Goal: Task Accomplishment & Management: Manage account settings

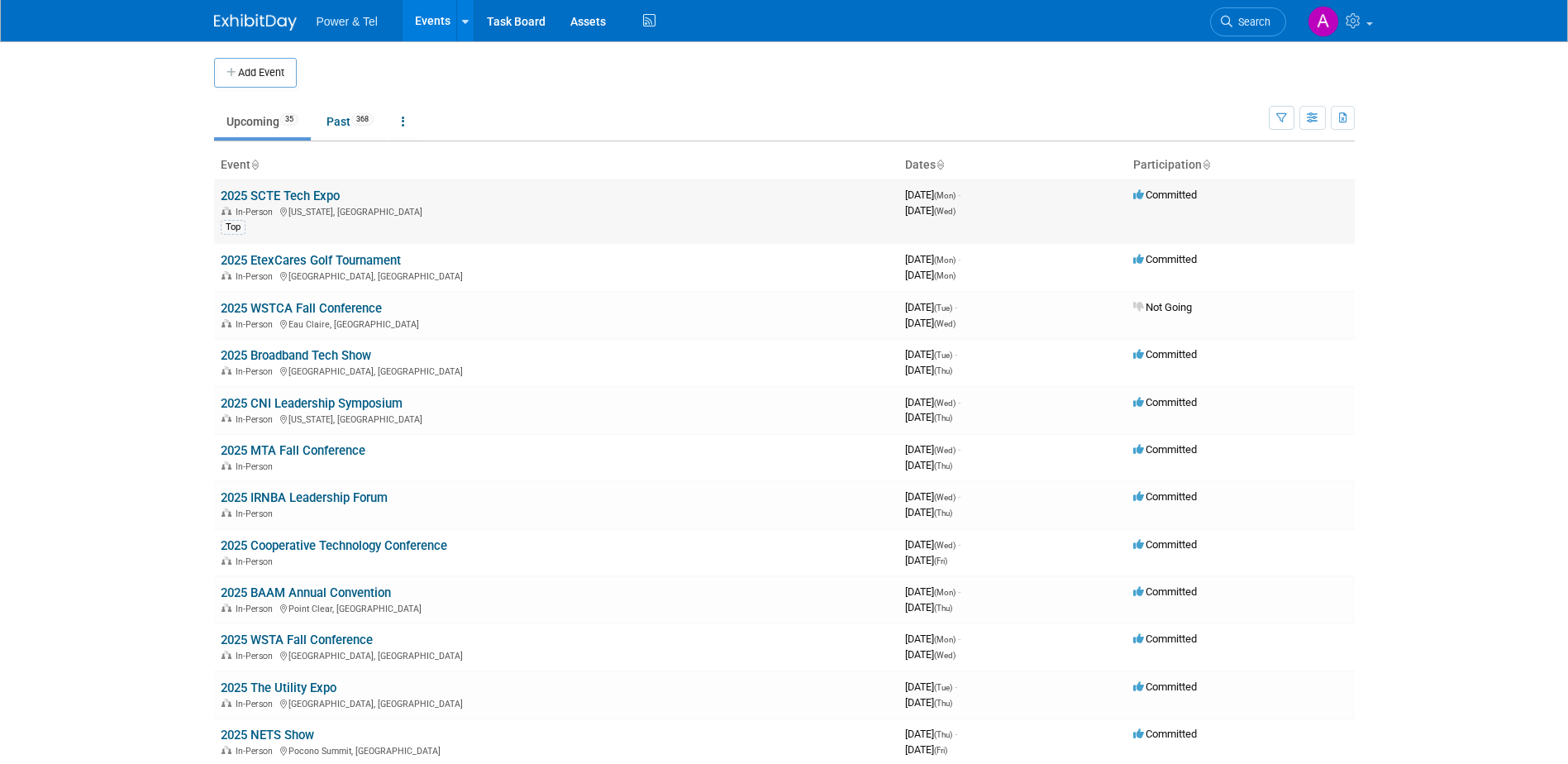
click at [322, 189] on link "2025 SCTE Tech Expo" at bounding box center [280, 196] width 119 height 15
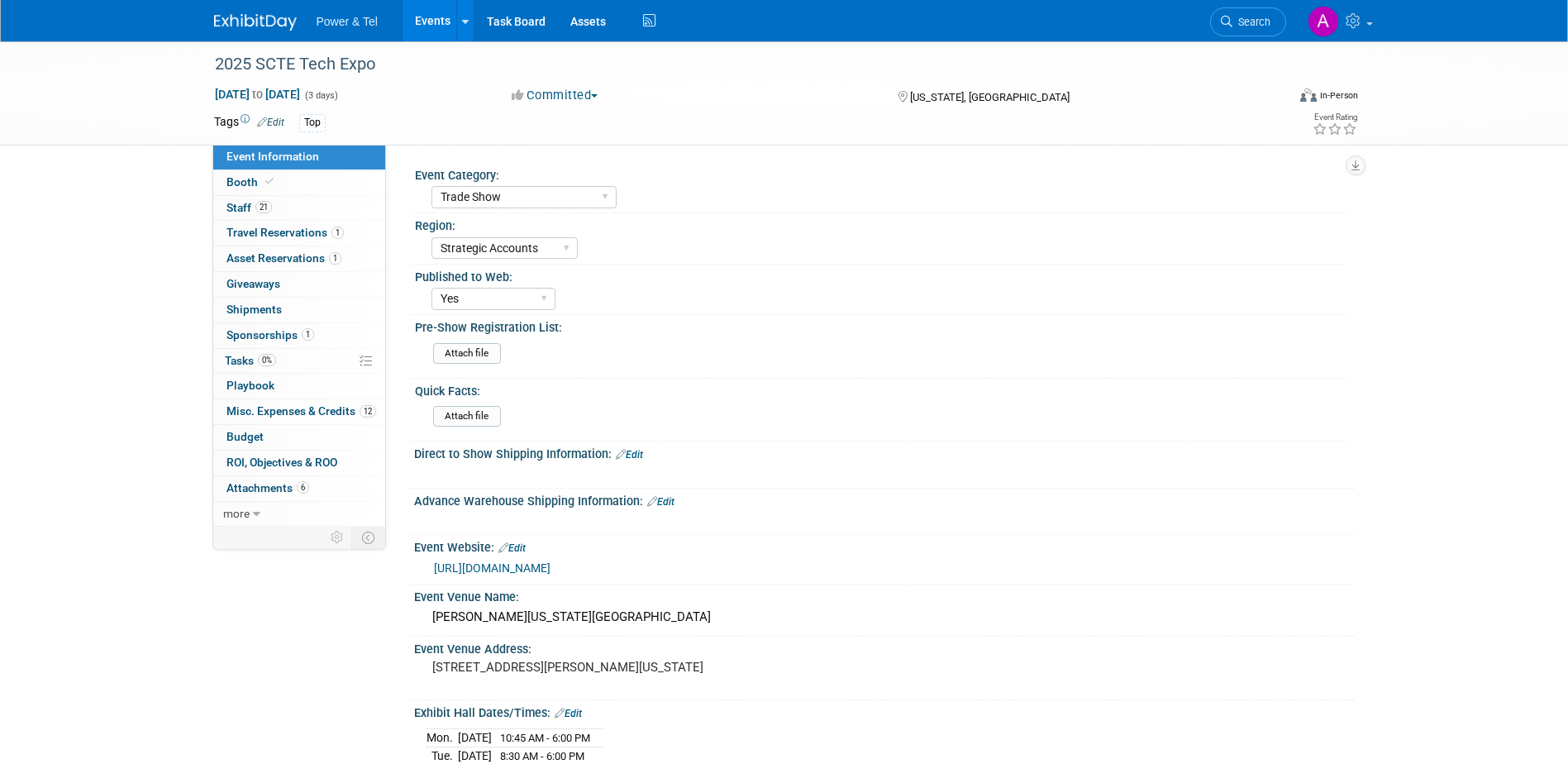
select select "Trade Show"
select select "Strategic Accounts"
select select "Yes"
click at [294, 365] on link "0% Tasks 0%" at bounding box center [299, 361] width 172 height 25
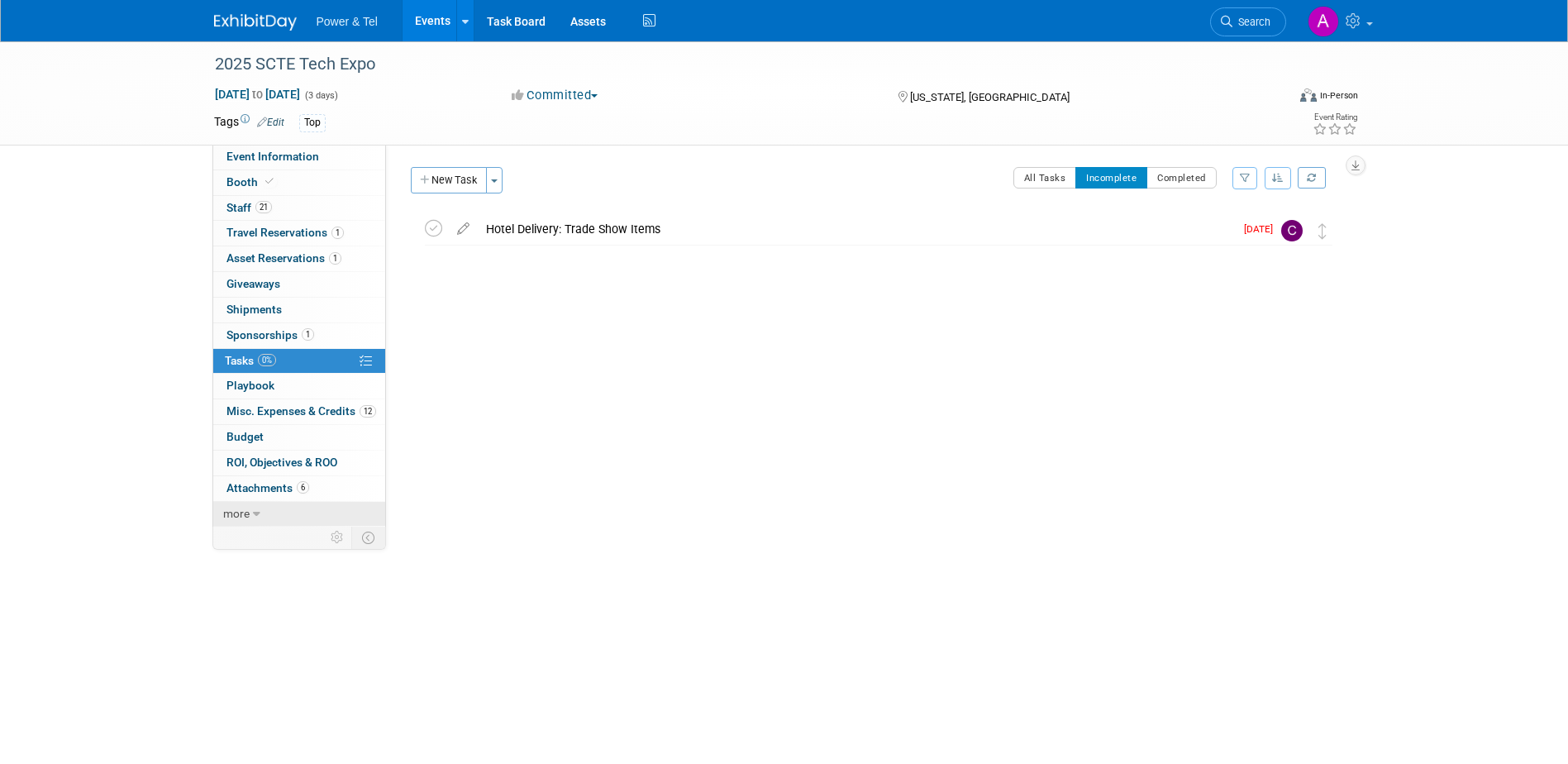
click at [243, 514] on span "more" at bounding box center [236, 513] width 26 height 13
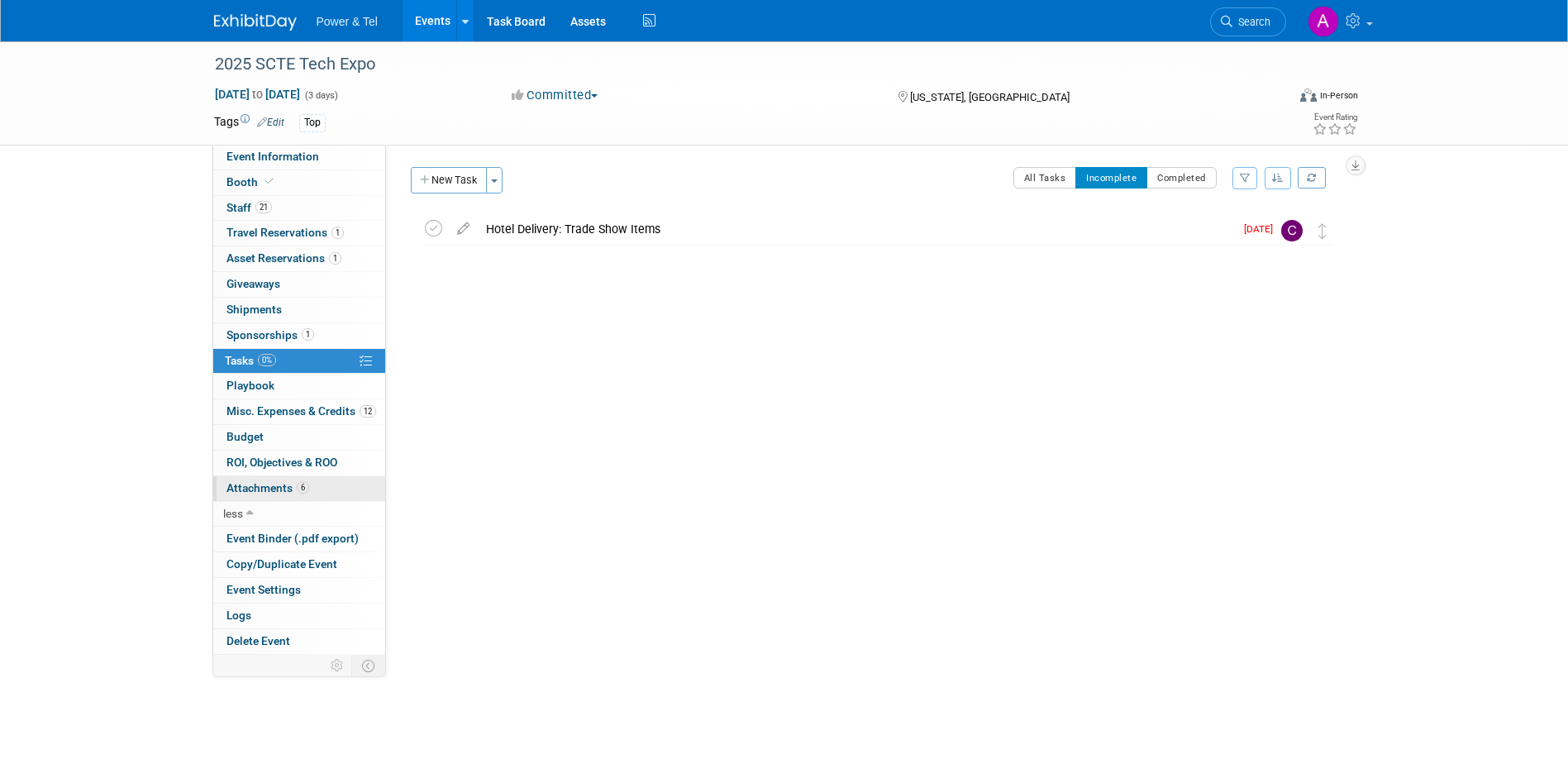
click at [272, 488] on span "Attachments 6" at bounding box center [268, 487] width 83 height 13
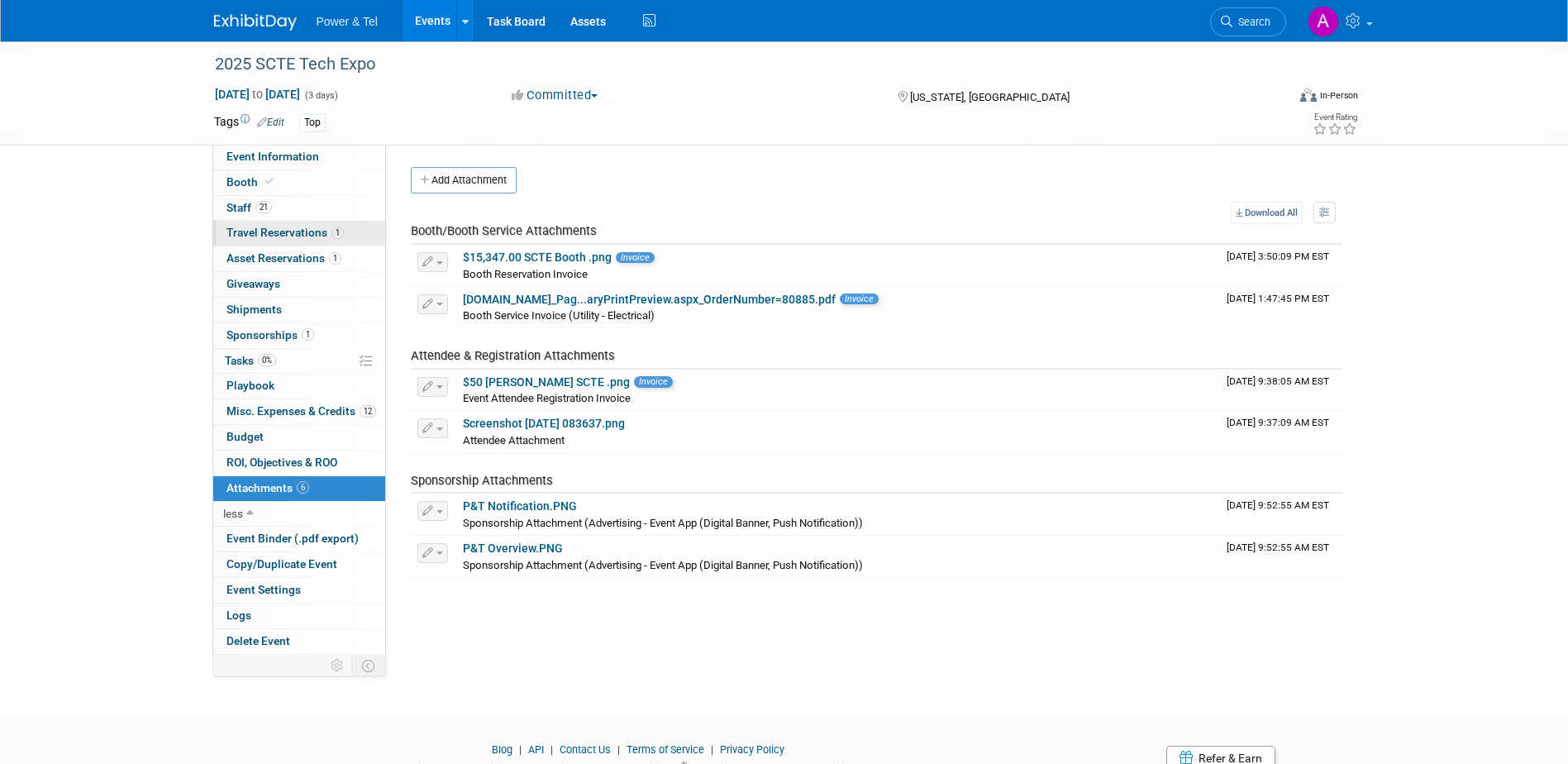
click at [261, 233] on span "Travel Reservations 1" at bounding box center [285, 232] width 117 height 13
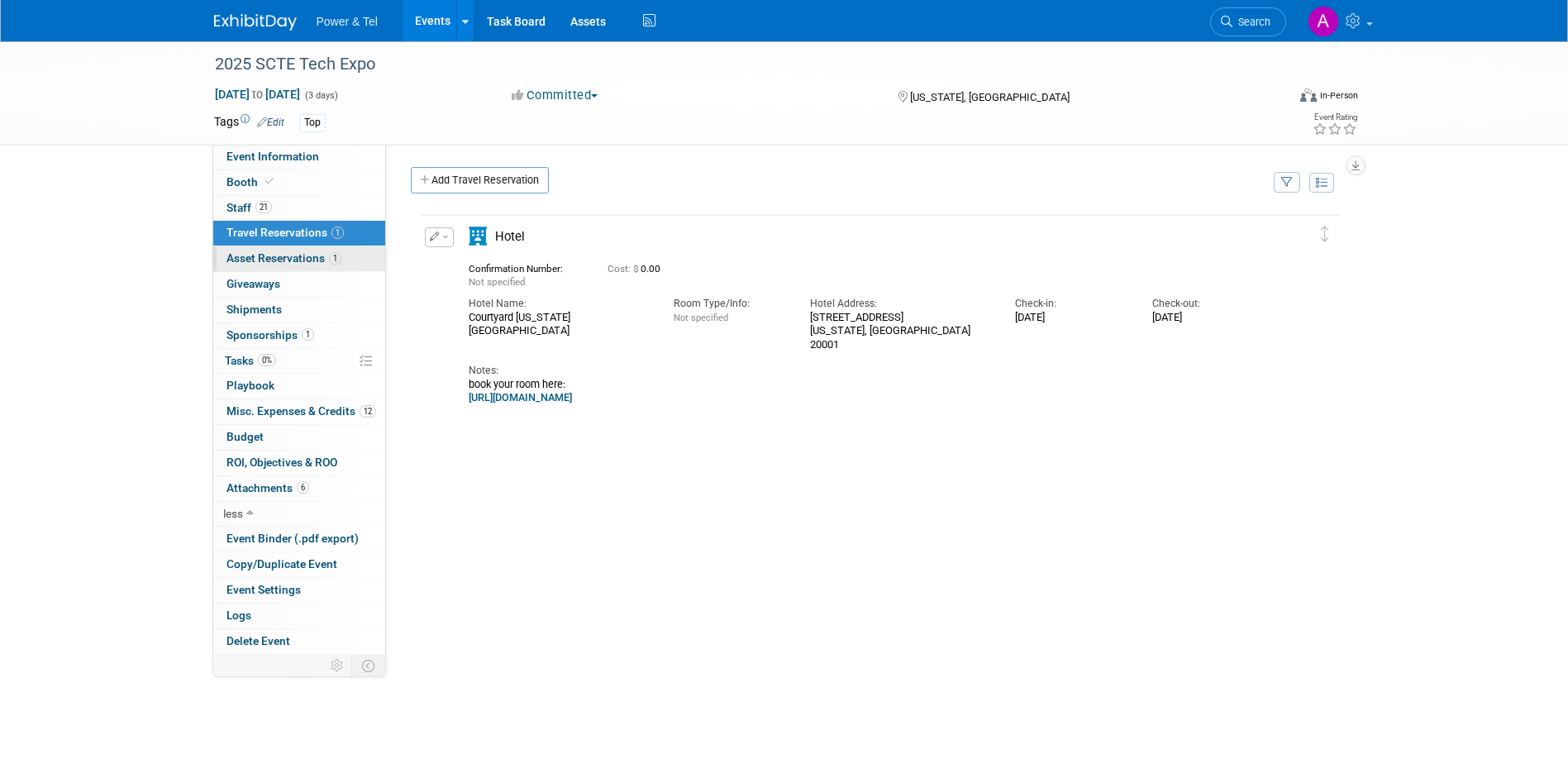
click at [258, 254] on span "Asset Reservations 1" at bounding box center [284, 257] width 115 height 13
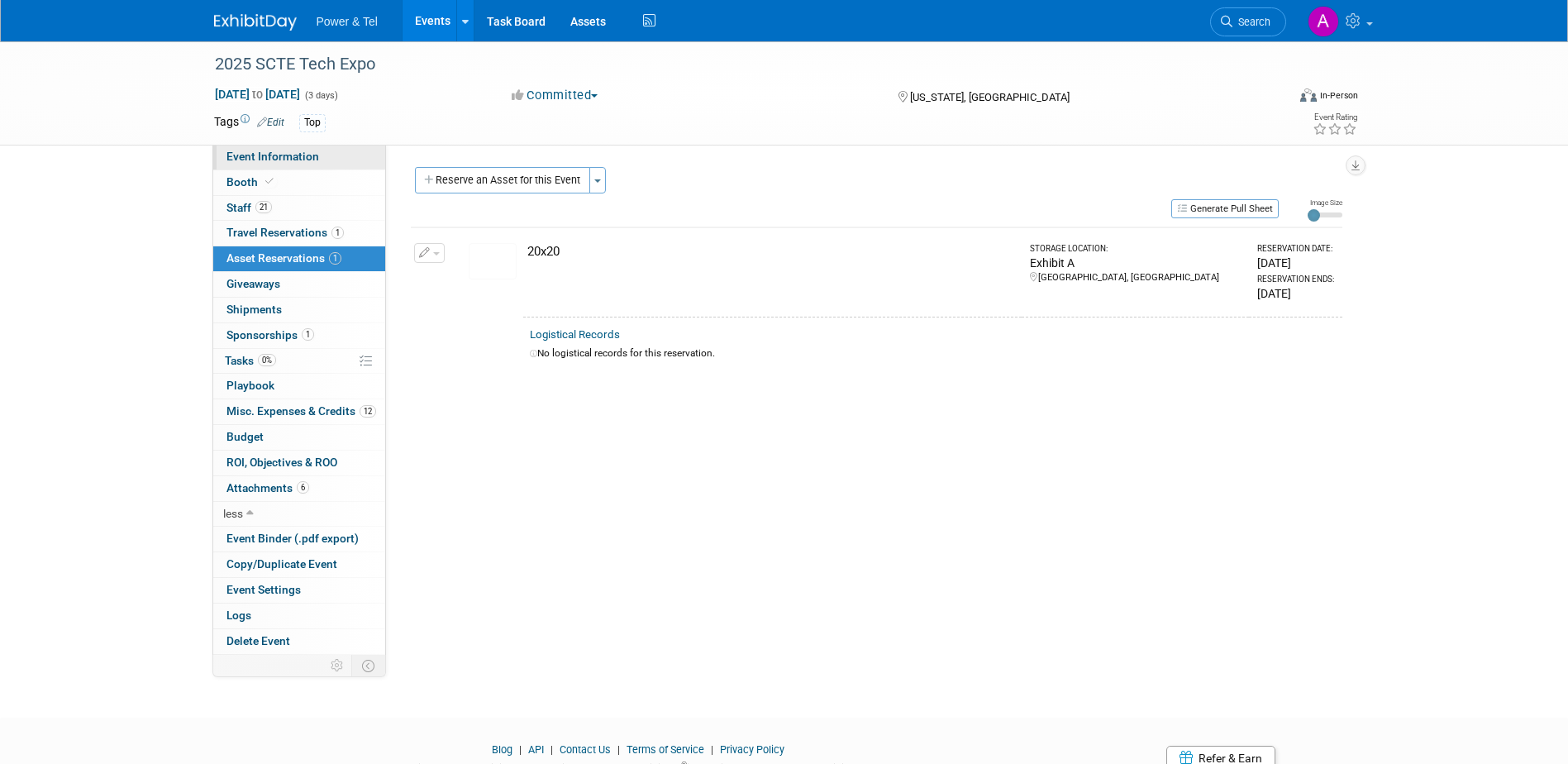
click at [256, 163] on link "Event Information" at bounding box center [299, 157] width 172 height 25
select select "Trade Show"
select select "Strategic Accounts"
select select "Yes"
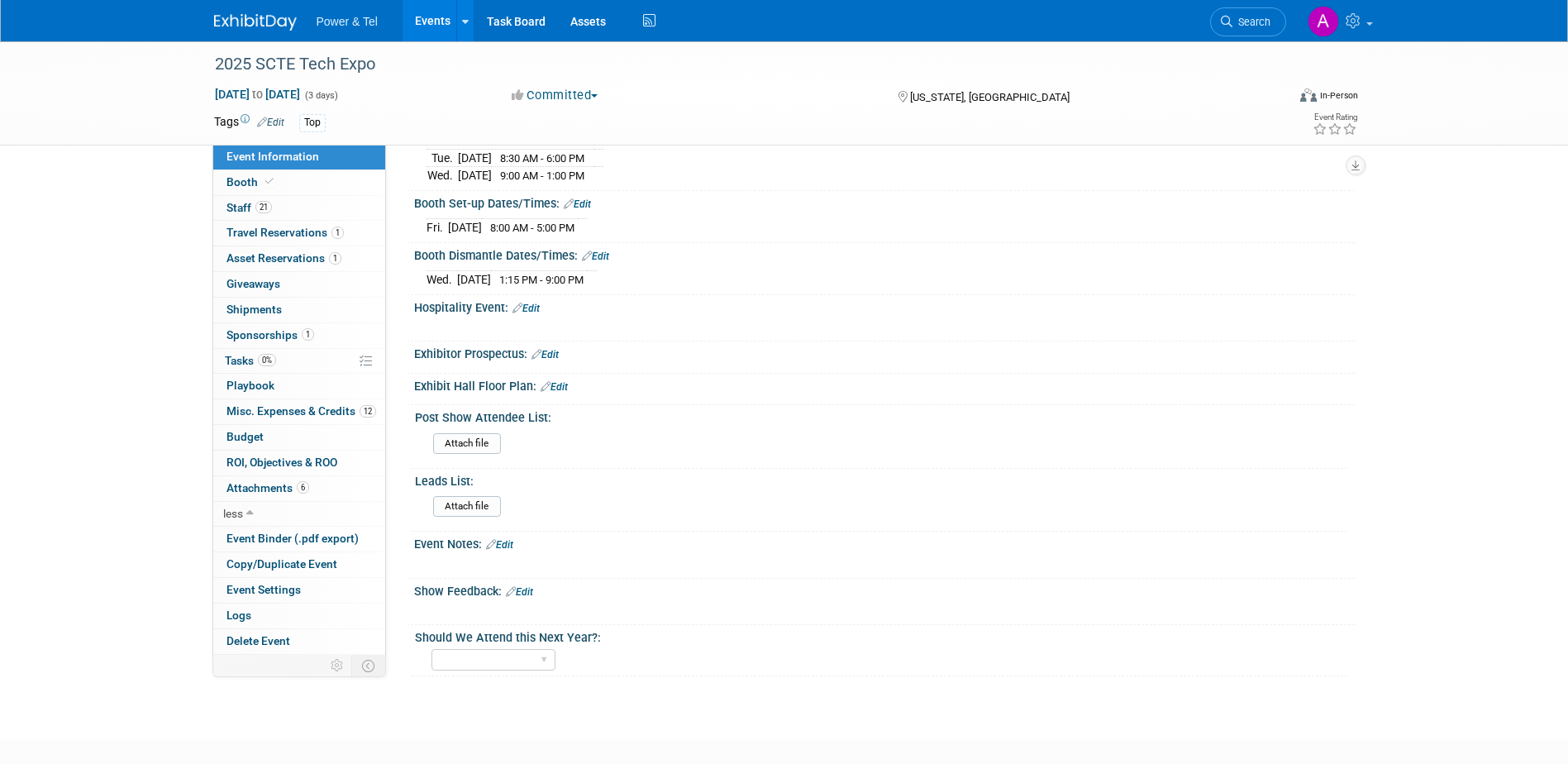
scroll to position [605, 0]
